Goal: Check status: Check status

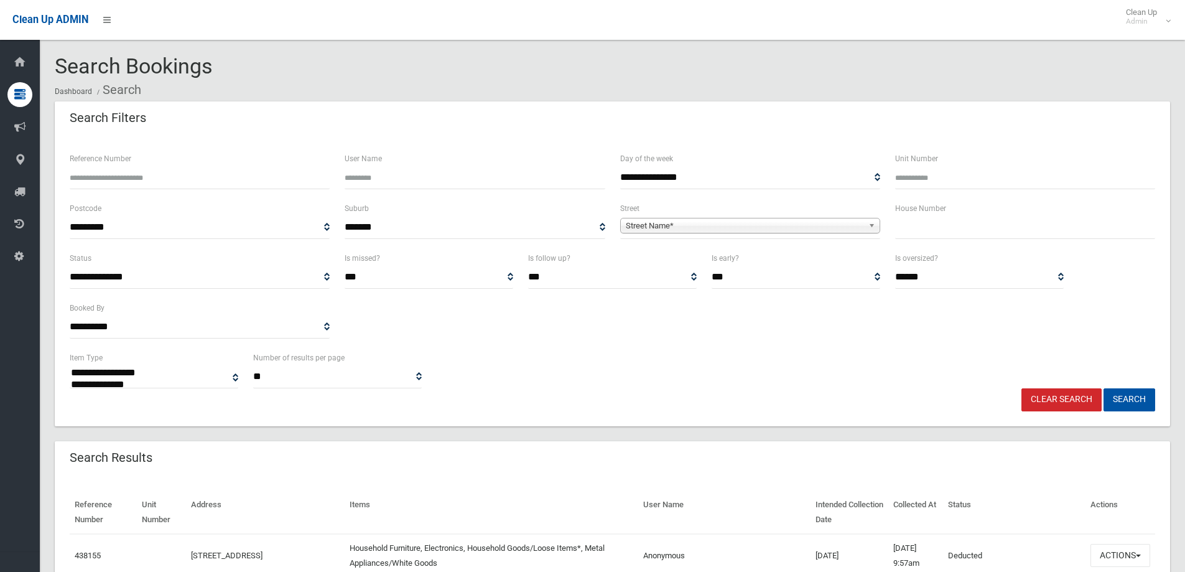
select select
click at [979, 234] on input "text" at bounding box center [1025, 227] width 260 height 23
type input "*"
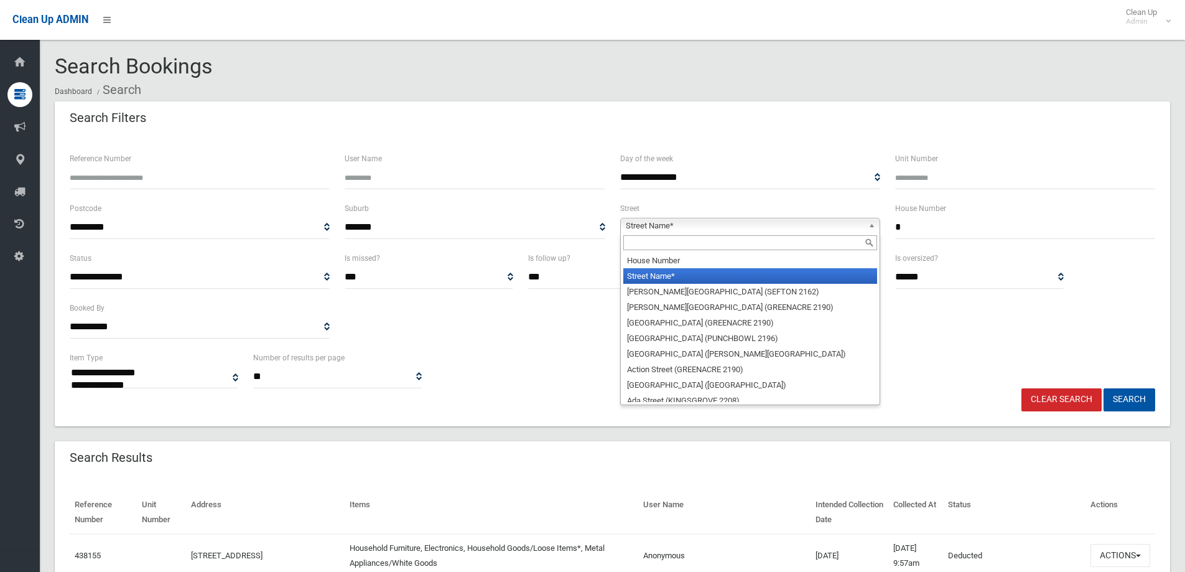
click at [866, 221] on link "Street Name*" at bounding box center [750, 226] width 260 height 16
click at [846, 236] on input "text" at bounding box center [750, 242] width 254 height 15
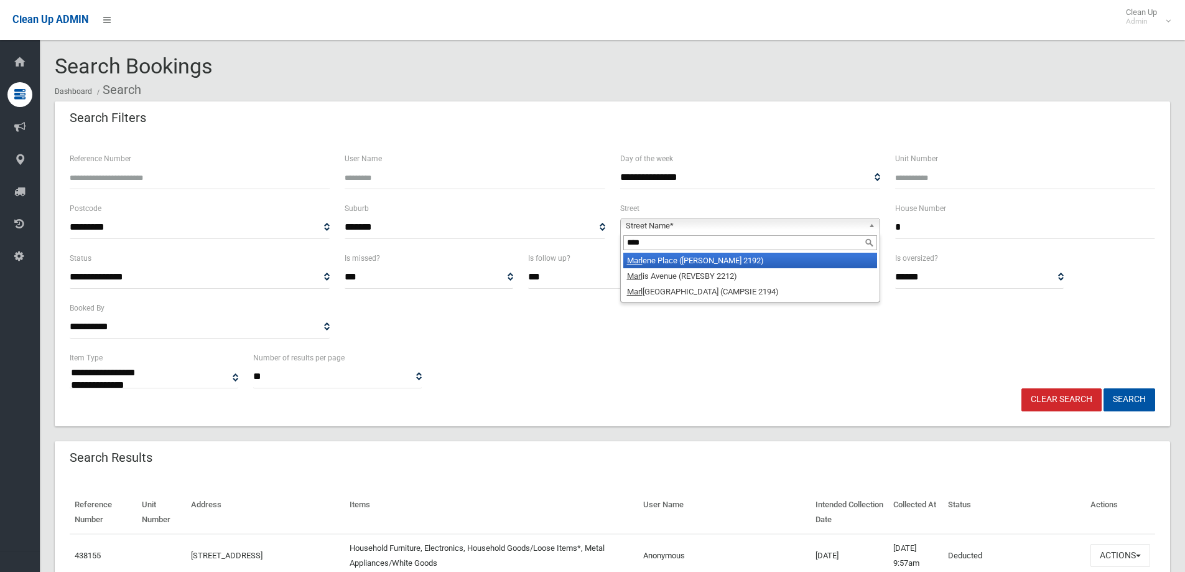
type input "****"
click at [754, 264] on li "Marl ene Place (BELMORE 2192)" at bounding box center [750, 260] width 254 height 16
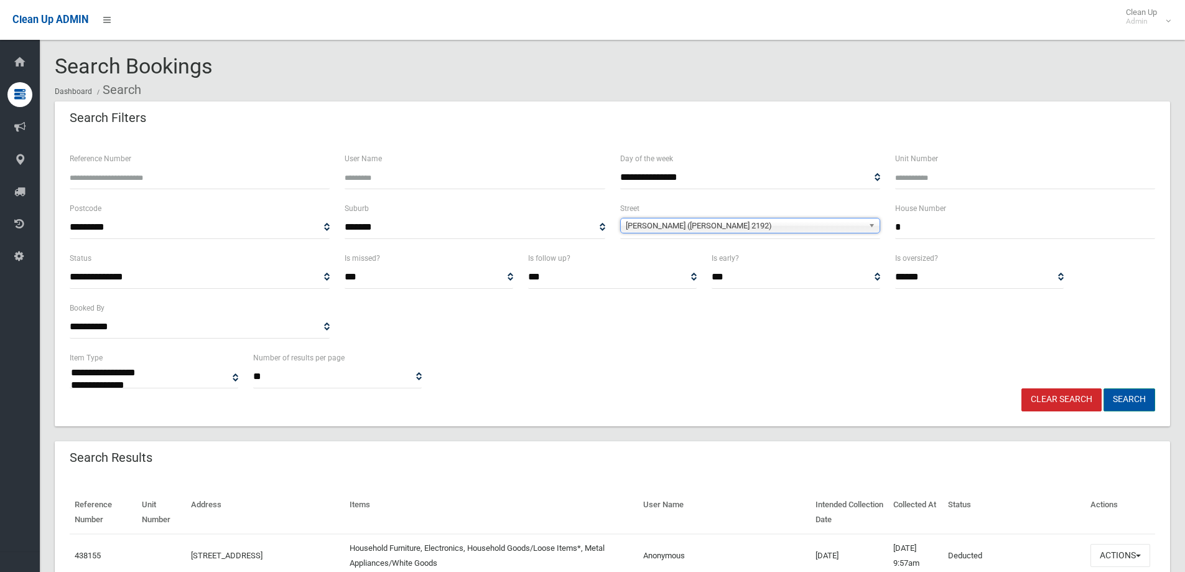
click at [1119, 392] on button "Search" at bounding box center [1129, 399] width 52 height 23
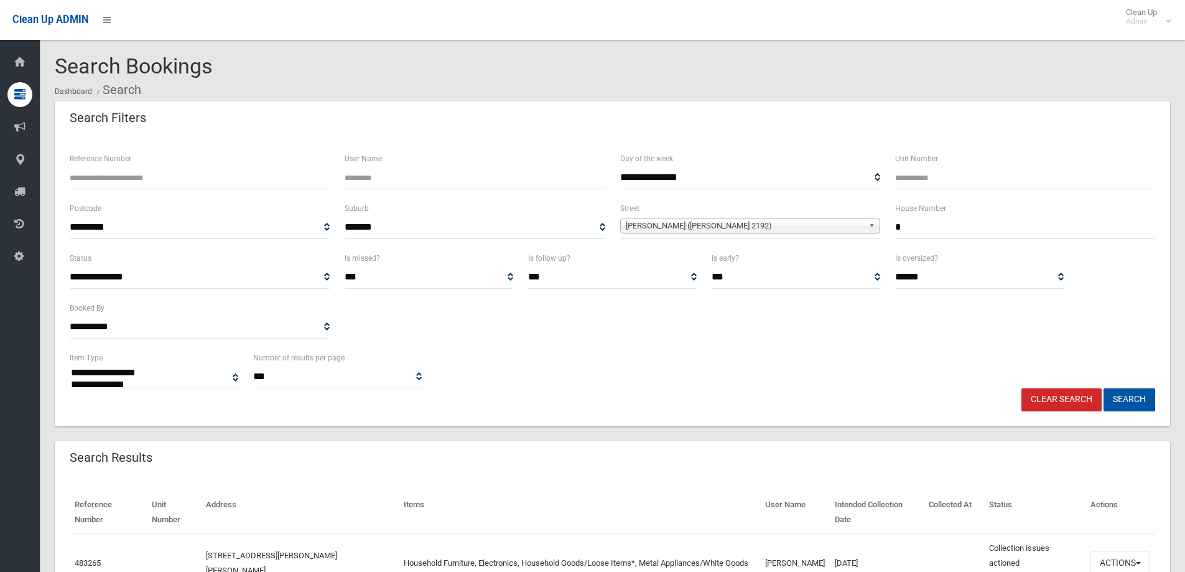
select select
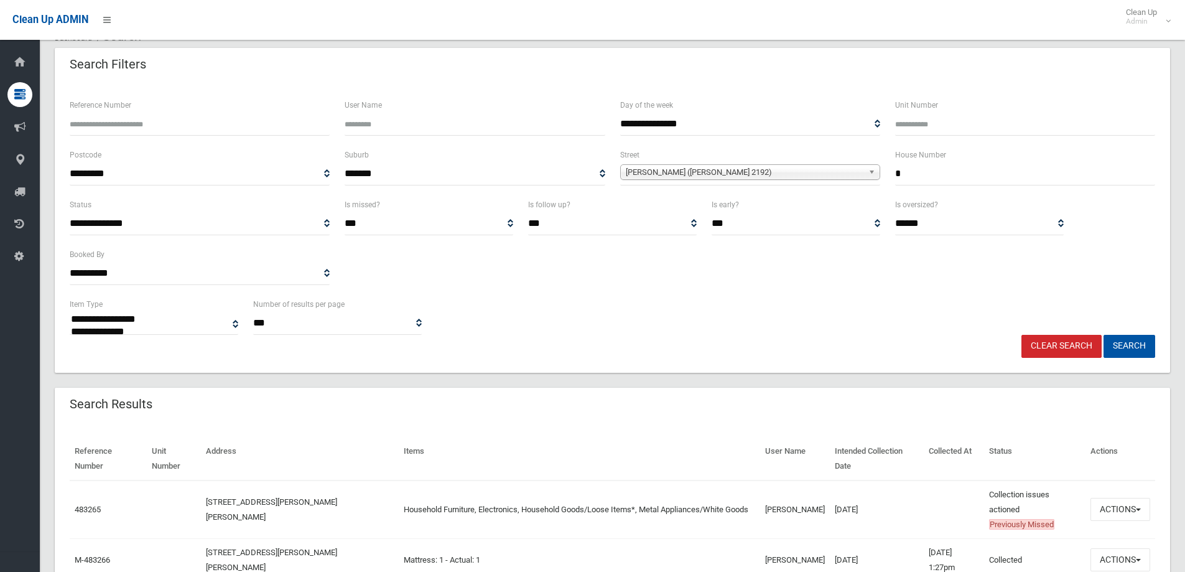
scroll to position [124, 0]
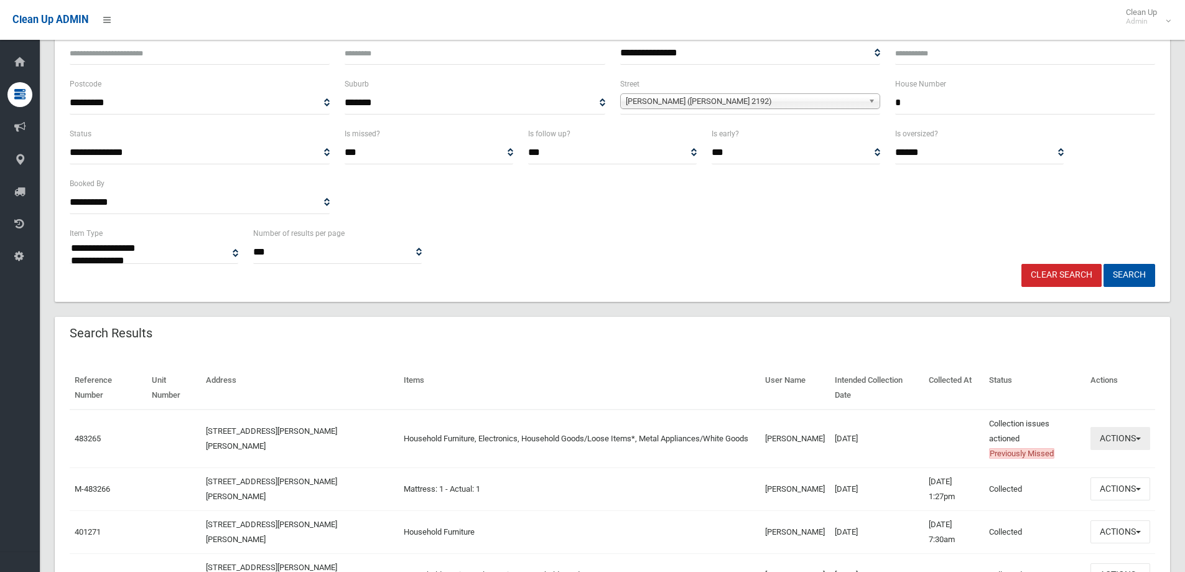
click at [1139, 427] on button "Actions" at bounding box center [1120, 438] width 60 height 23
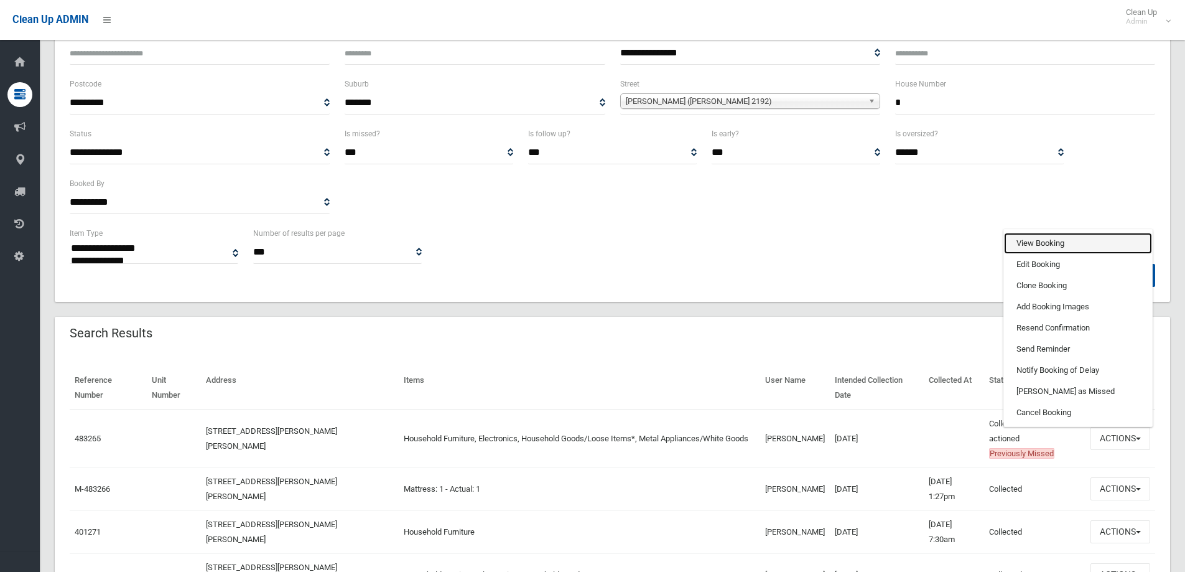
click at [1054, 233] on link "View Booking" at bounding box center [1078, 243] width 148 height 21
